Goal: Task Accomplishment & Management: Use online tool/utility

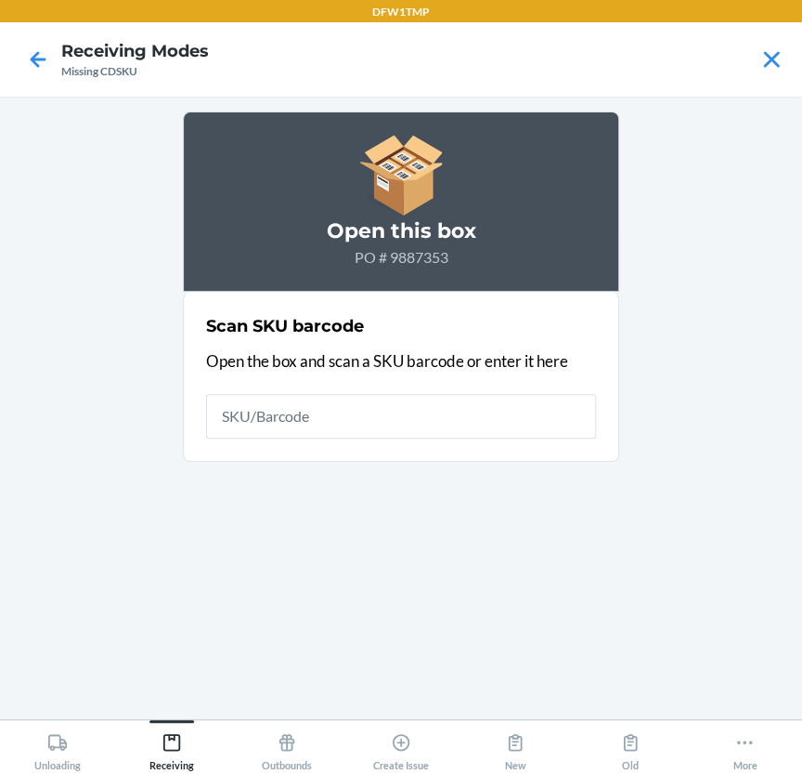
click at [622, 537] on main "Open this box PO # 9887353 Scan SKU barcode Open the box and scan a SKU barcode…" at bounding box center [401, 408] width 802 height 622
click at [618, 521] on div "Open this box PO # 9887353 Scan SKU barcode Open the box and scan a SKU barcode…" at bounding box center [401, 407] width 437 height 593
click at [174, 740] on icon at bounding box center [172, 742] width 20 height 20
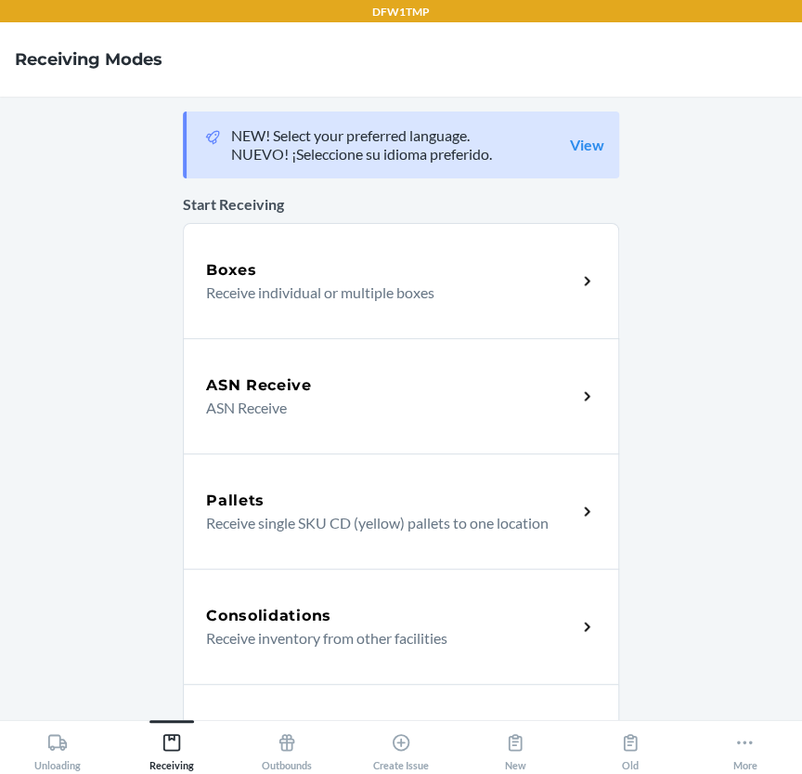
click at [270, 390] on h5 "ASN Receive" at bounding box center [259, 385] width 106 height 22
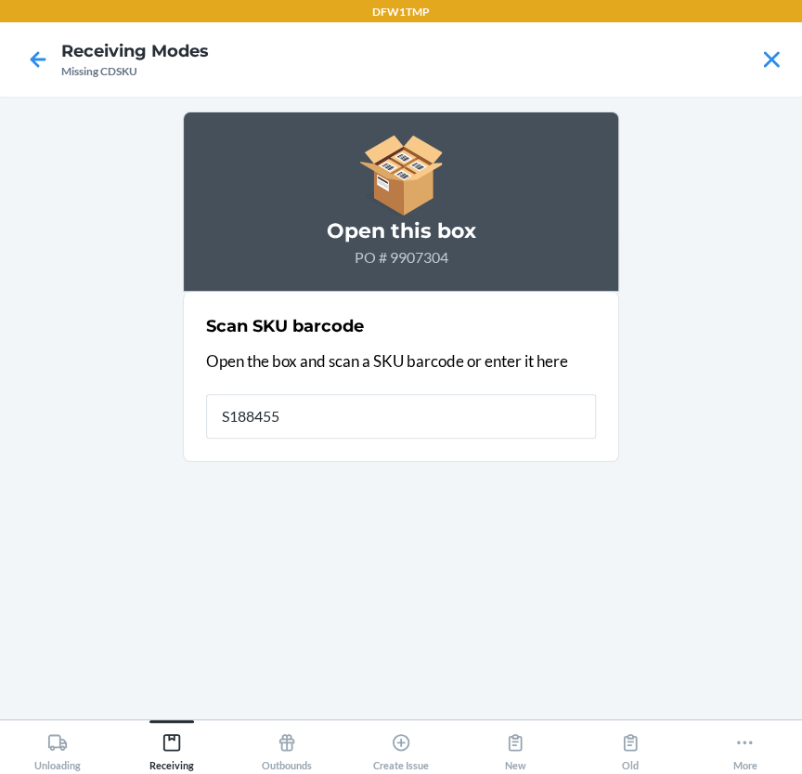
type input "S1884550"
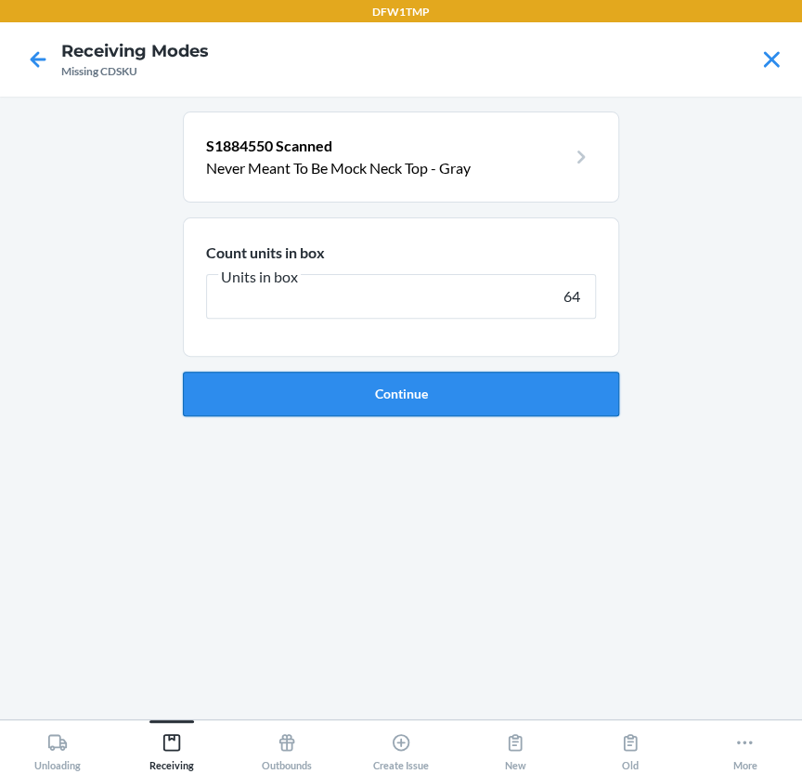
type input "64"
click at [275, 404] on button "Continue" at bounding box center [401, 393] width 437 height 45
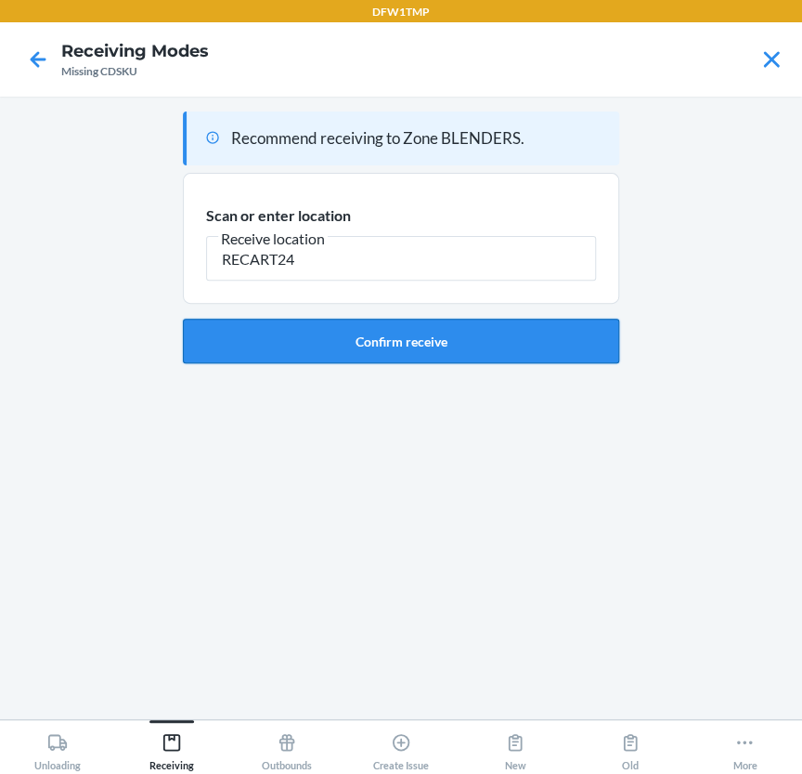
type input "RECART24"
click at [274, 341] on button "Confirm receive" at bounding box center [401, 341] width 437 height 45
